Goal: Task Accomplishment & Management: Use online tool/utility

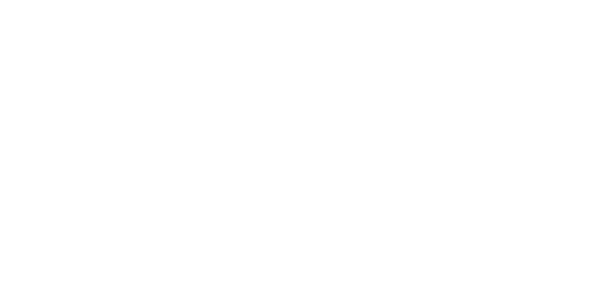
select select "Song"
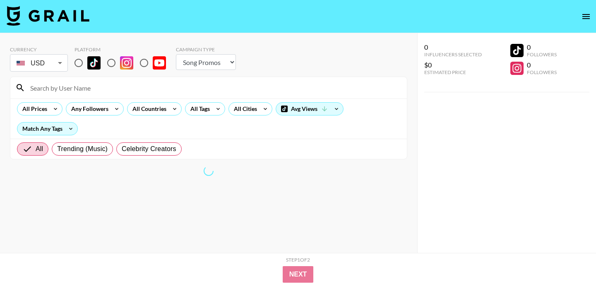
click at [111, 99] on div "All Prices Any Followers All Countries All Tags All Cities Avg Views Match Any …" at bounding box center [208, 119] width 397 height 40
click at [111, 91] on input at bounding box center [213, 87] width 377 height 13
click at [201, 58] on select "Choose Type... Song Promos Brand Promos" at bounding box center [206, 62] width 60 height 16
click at [137, 111] on div "All Countries" at bounding box center [148, 109] width 41 height 12
click at [167, 111] on div at bounding box center [298, 143] width 596 height 286
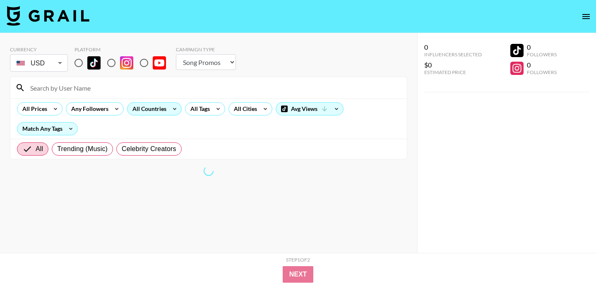
click at [167, 104] on div "All Countries" at bounding box center [154, 108] width 55 height 13
click at [167, 104] on div at bounding box center [298, 143] width 596 height 286
click at [85, 82] on input at bounding box center [213, 87] width 377 height 13
paste input "[URL][DOMAIN_NAME]"
type input "[URL][DOMAIN_NAME]"
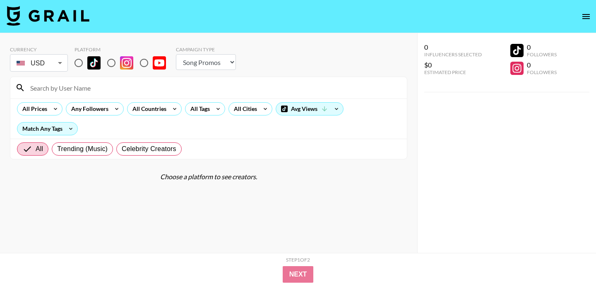
click at [188, 64] on select "Choose Type... Song Promos Brand Promos" at bounding box center [206, 62] width 60 height 16
click at [144, 117] on div "All Prices Any Followers All Countries All Tags All Cities Avg Views Match Any …" at bounding box center [208, 119] width 397 height 40
click at [150, 109] on div "All Countries" at bounding box center [148, 109] width 41 height 12
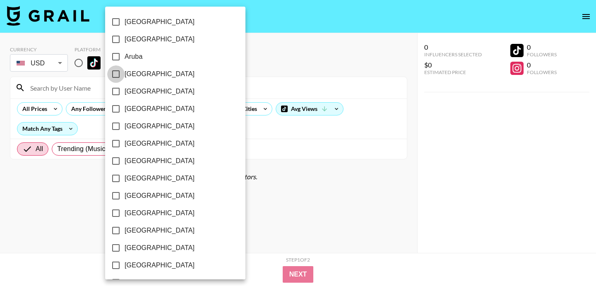
click at [115, 76] on input "[GEOGRAPHIC_DATA]" at bounding box center [115, 73] width 17 height 17
checkbox input "true"
click at [326, 65] on div at bounding box center [298, 143] width 596 height 286
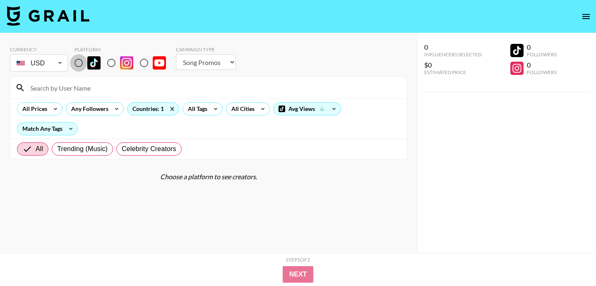
click at [82, 65] on input "radio" at bounding box center [78, 62] width 17 height 17
radio input "true"
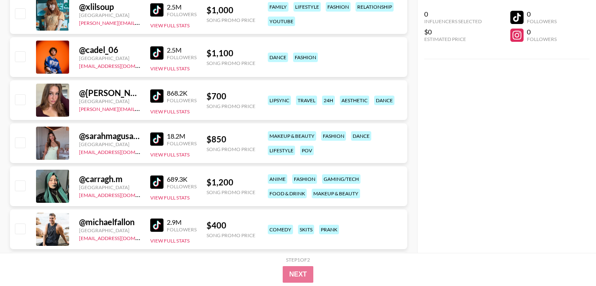
scroll to position [478, 0]
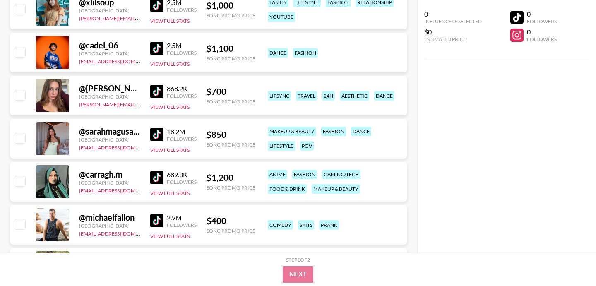
click at [157, 91] on img at bounding box center [156, 91] width 13 height 13
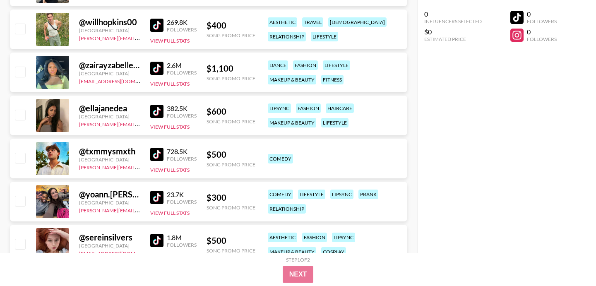
scroll to position [715, 0]
